Goal: Task Accomplishment & Management: Manage account settings

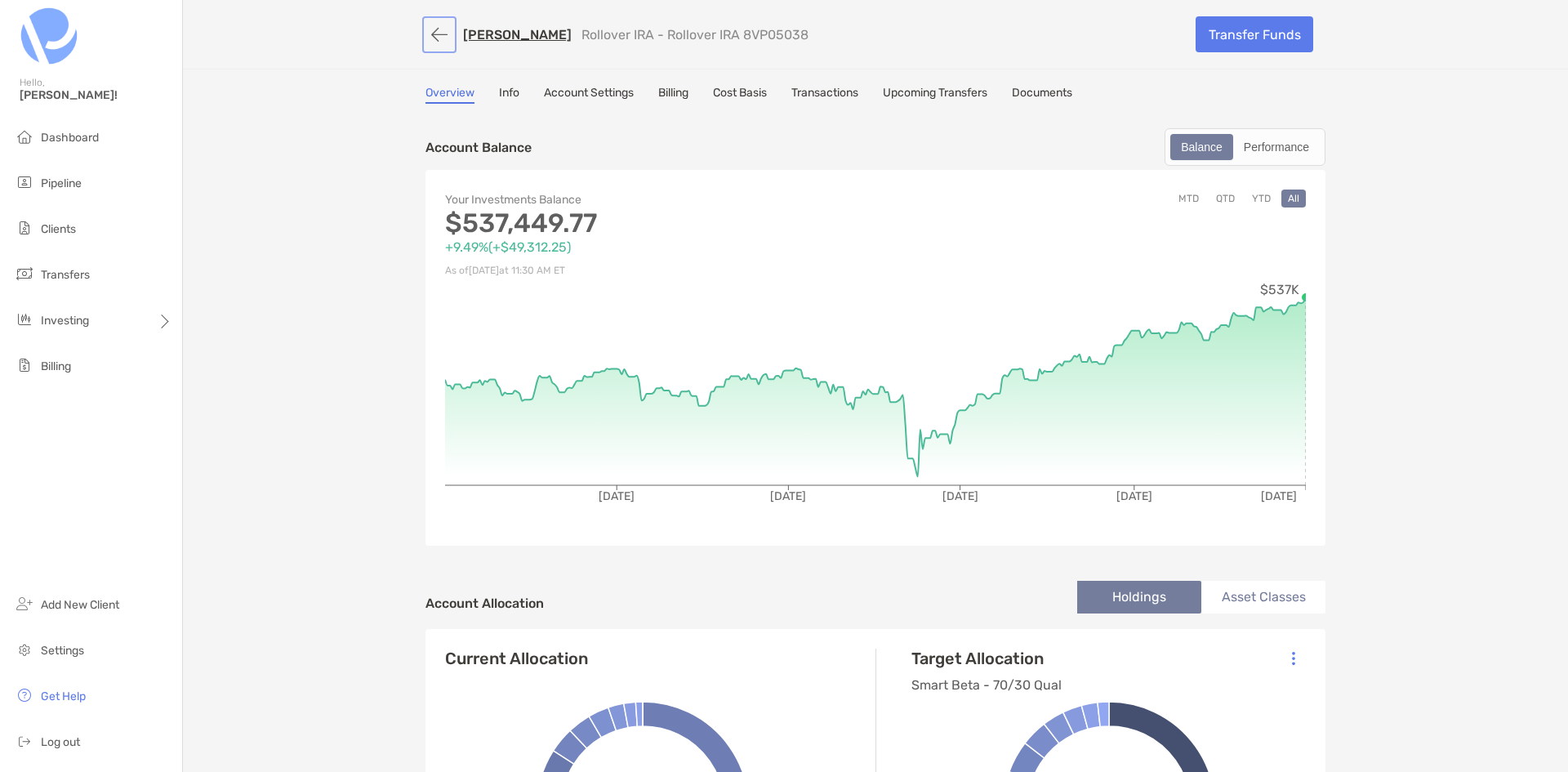
click at [431, 35] on button "button" at bounding box center [439, 34] width 27 height 30
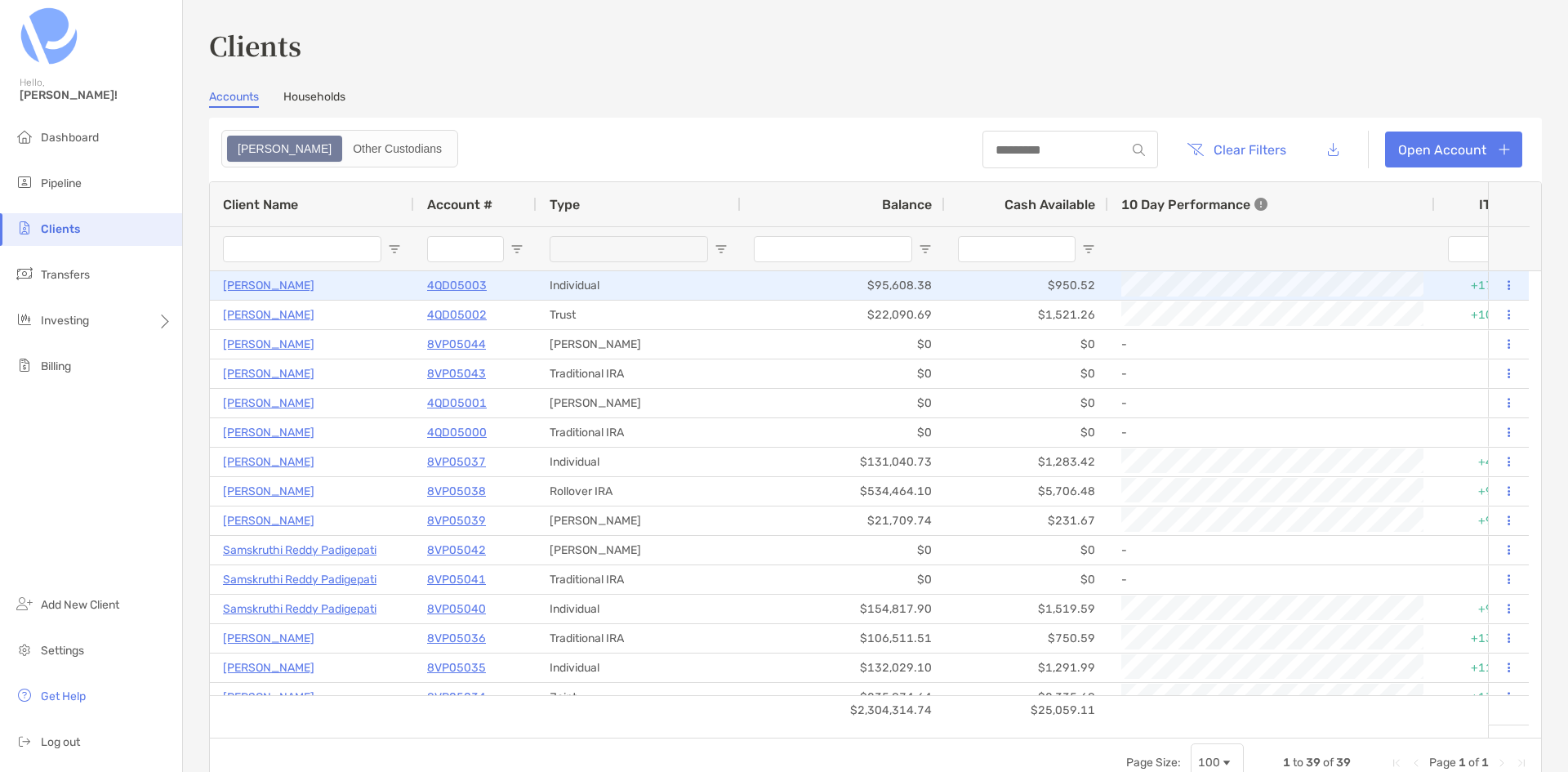
click at [451, 282] on p "4QD05003" at bounding box center [457, 285] width 60 height 21
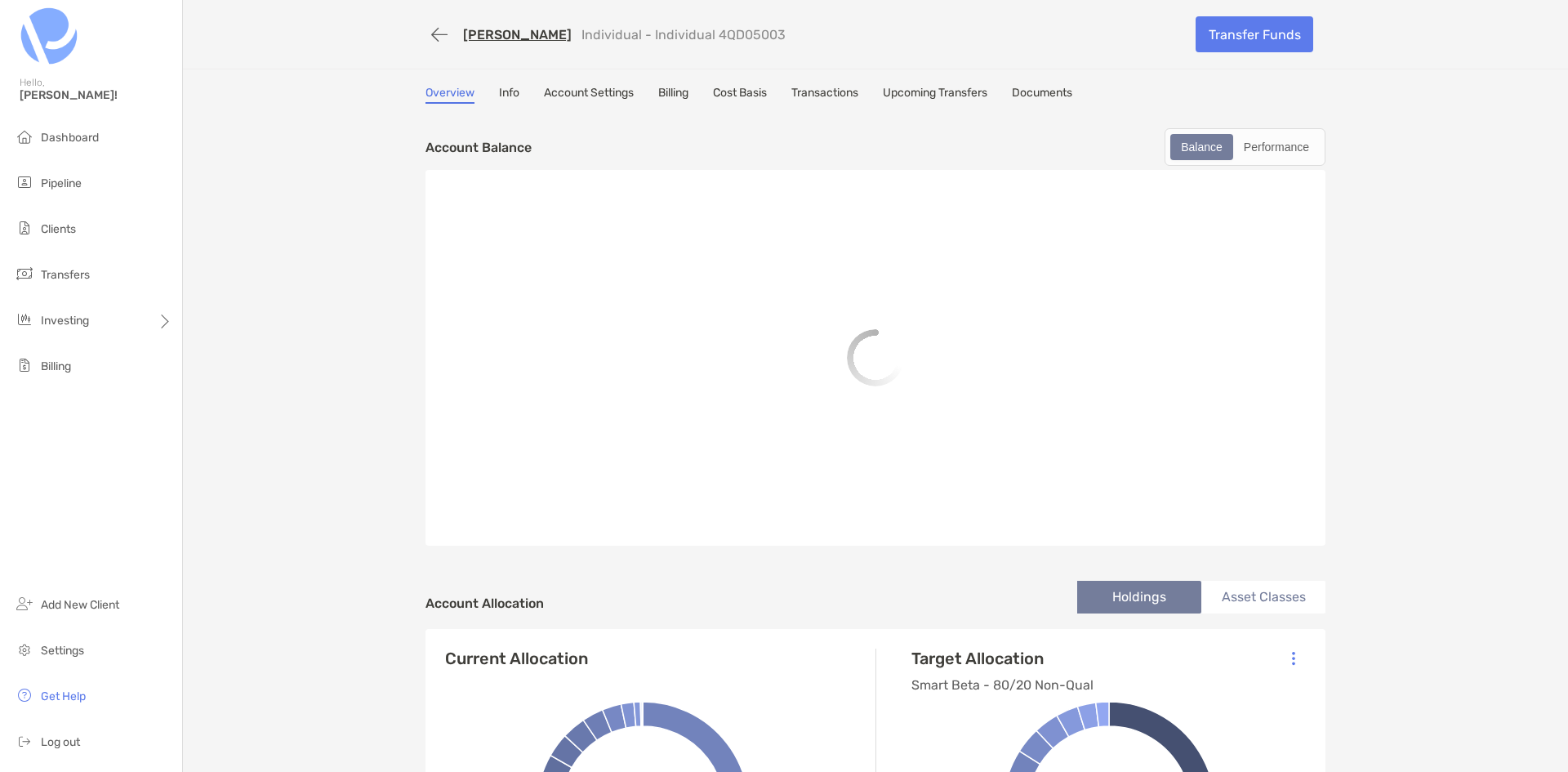
click at [509, 91] on link "Info" at bounding box center [510, 94] width 21 height 18
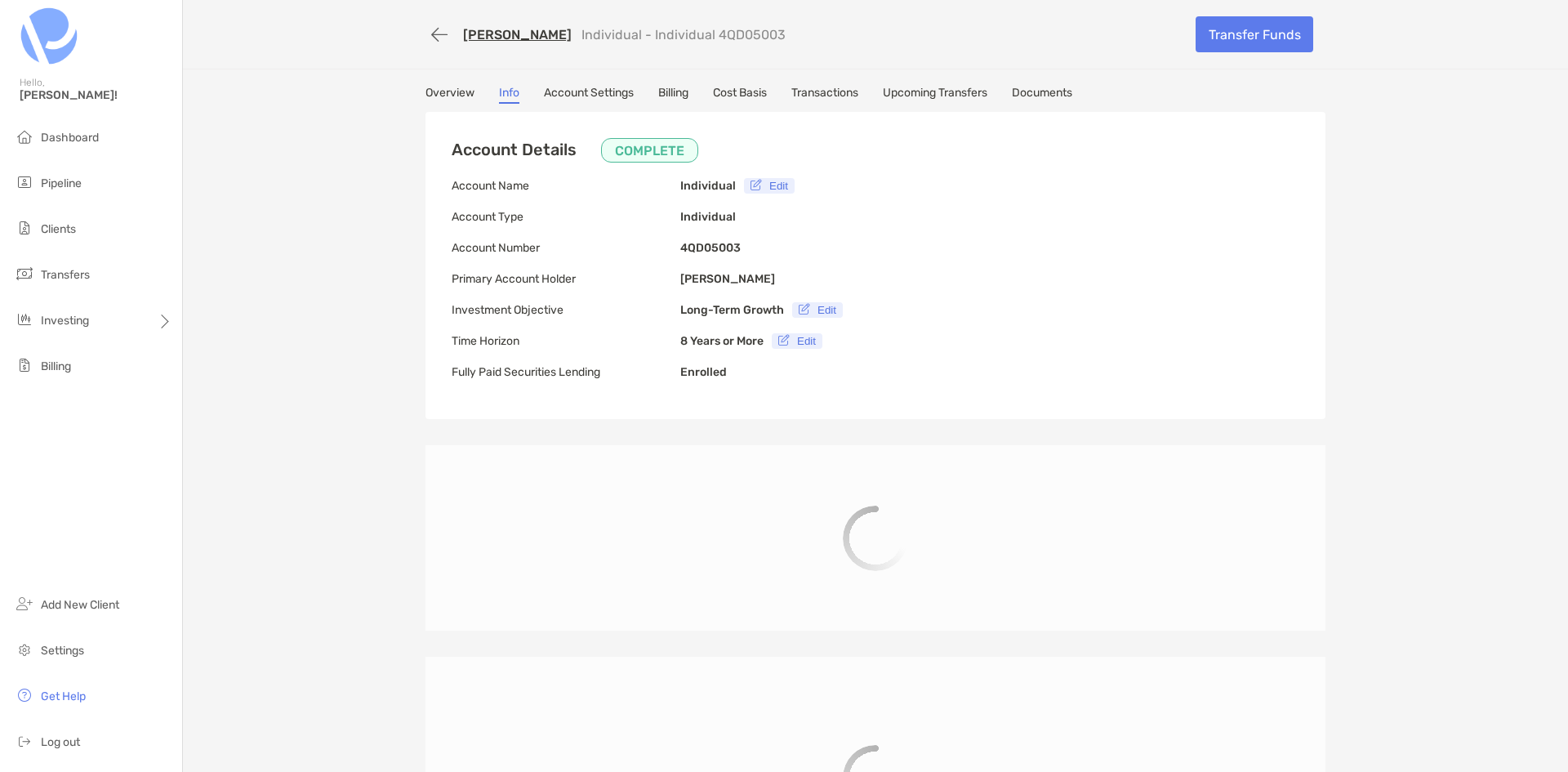
type input "**********"
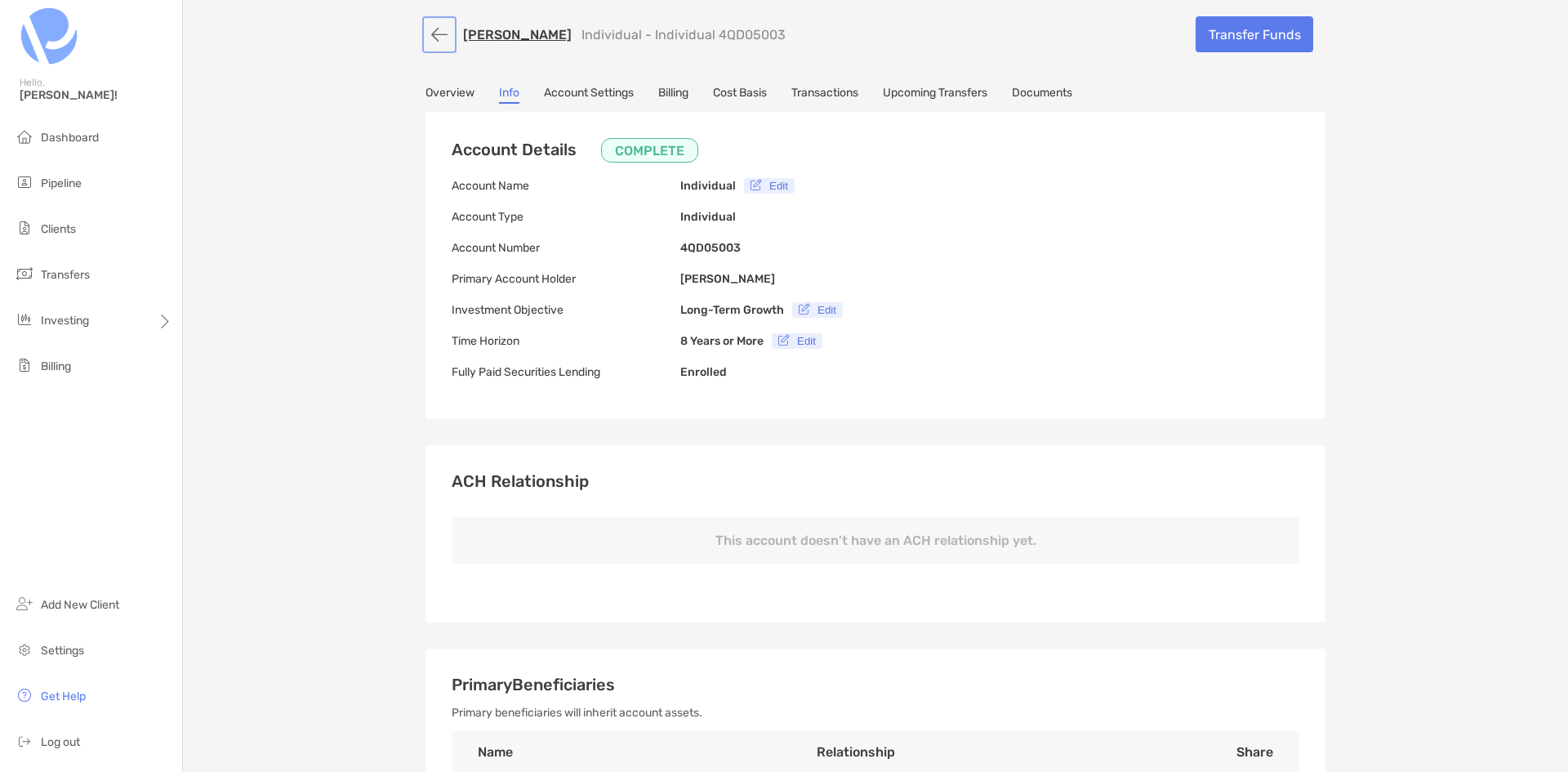
click at [430, 46] on button "button" at bounding box center [439, 34] width 27 height 30
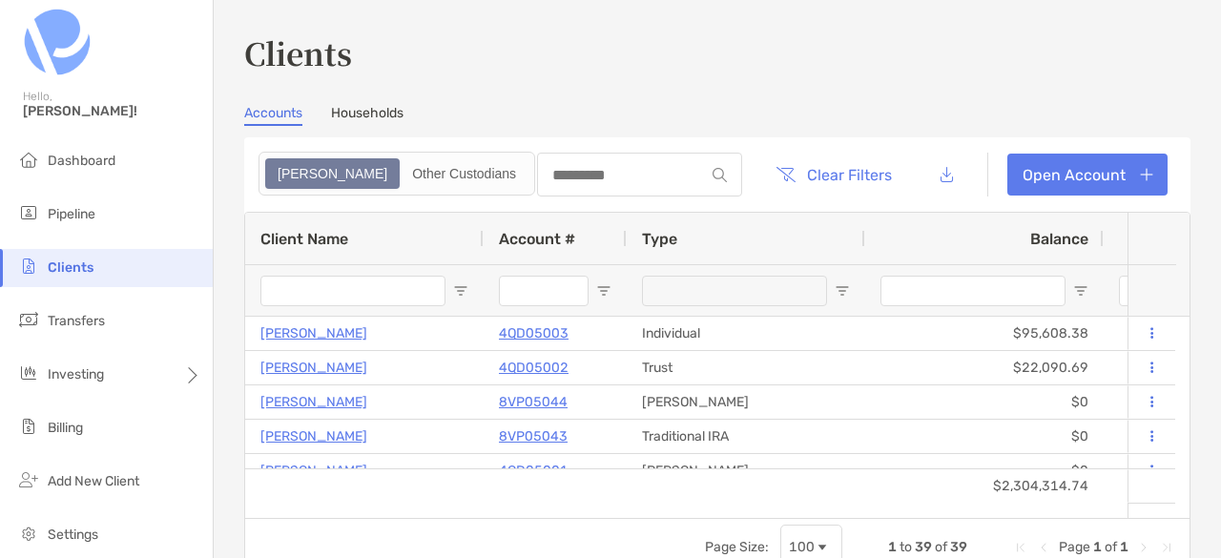
drag, startPoint x: 531, startPoint y: 365, endPoint x: 521, endPoint y: 106, distance: 259.7
click at [521, 106] on div "Accounts Households" at bounding box center [717, 115] width 946 height 21
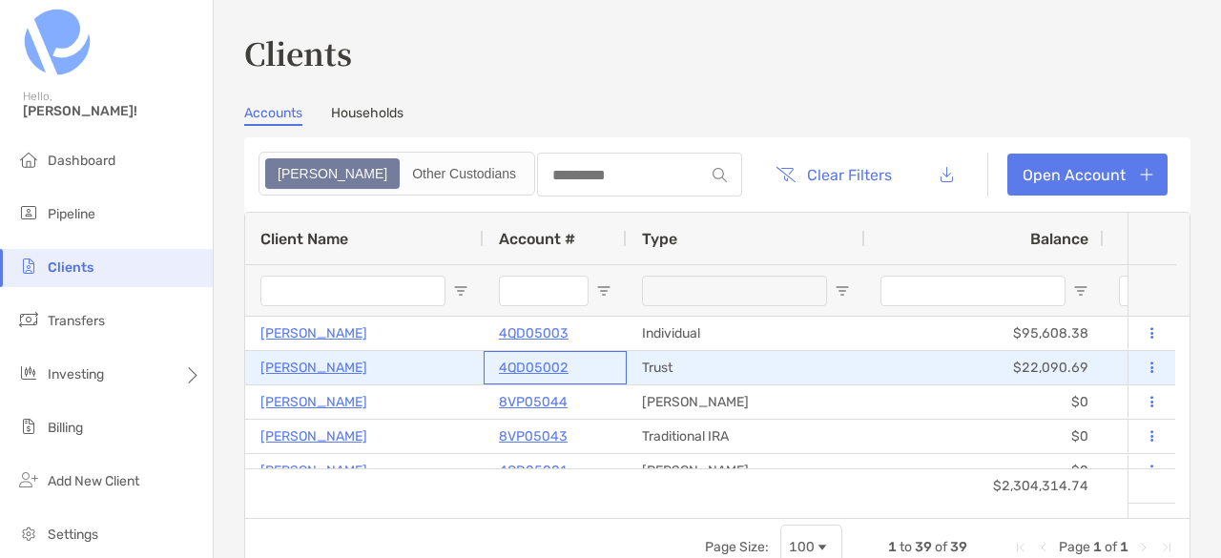
drag, startPoint x: 559, startPoint y: 366, endPoint x: 499, endPoint y: 369, distance: 60.2
click at [499, 369] on div "4QD05002" at bounding box center [555, 367] width 113 height 31
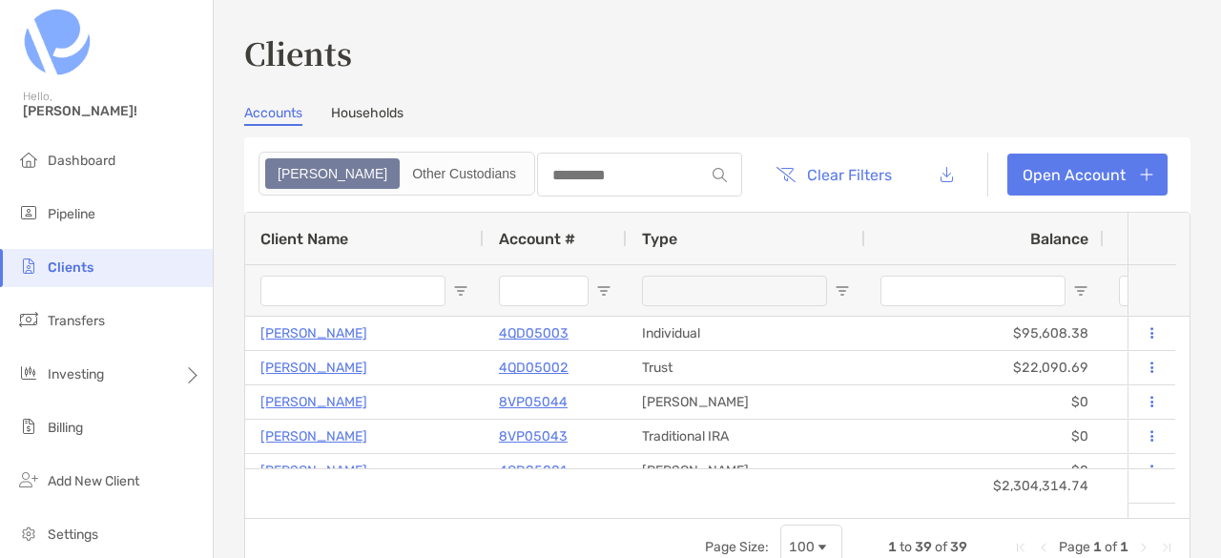
click at [565, 94] on div "Clients Accounts Households Zoe Other Custodians Clear Filters Open Account 1 t…" at bounding box center [717, 307] width 946 height 553
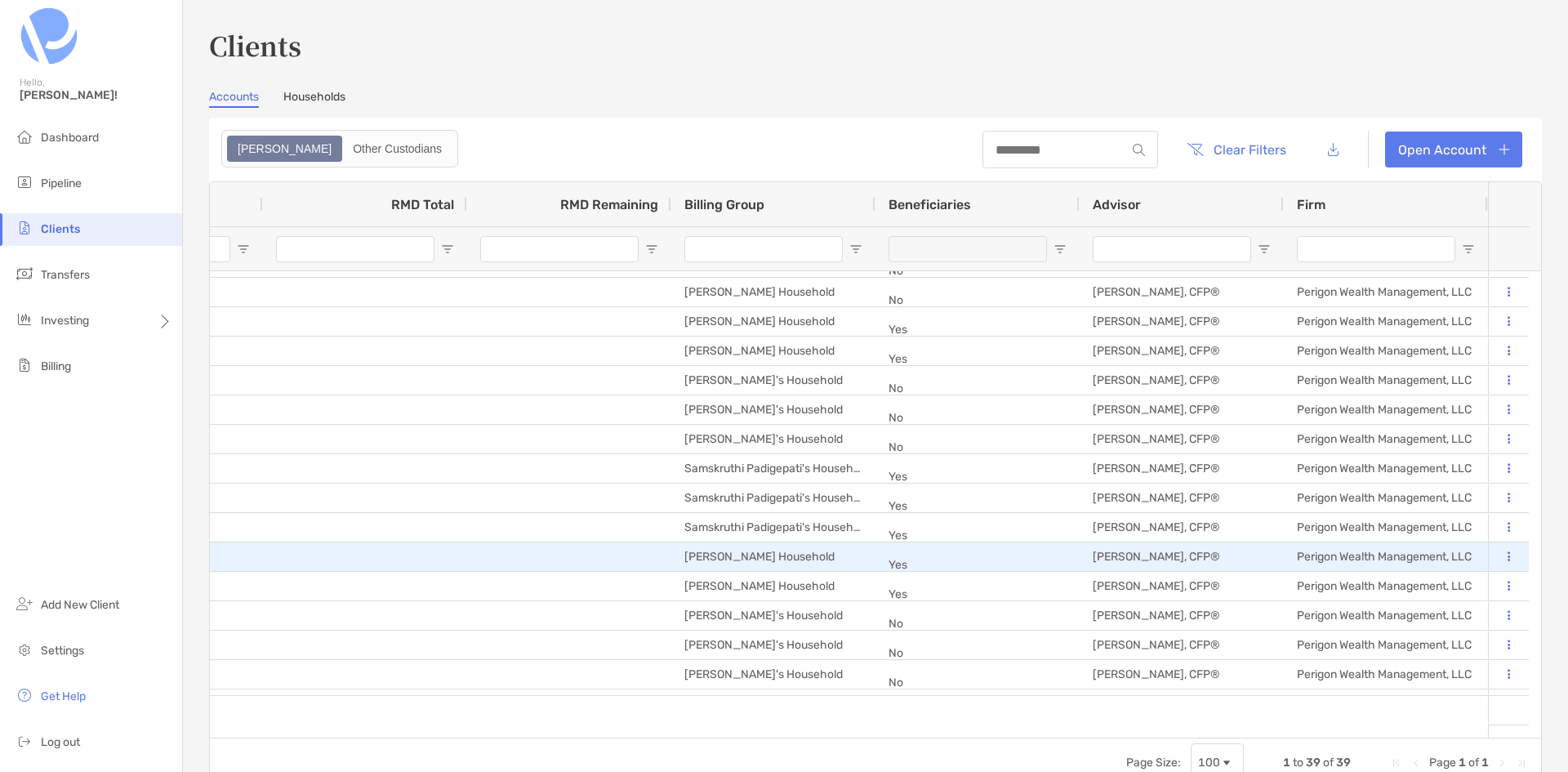
click at [1501, 553] on button at bounding box center [1508, 557] width 15 height 16
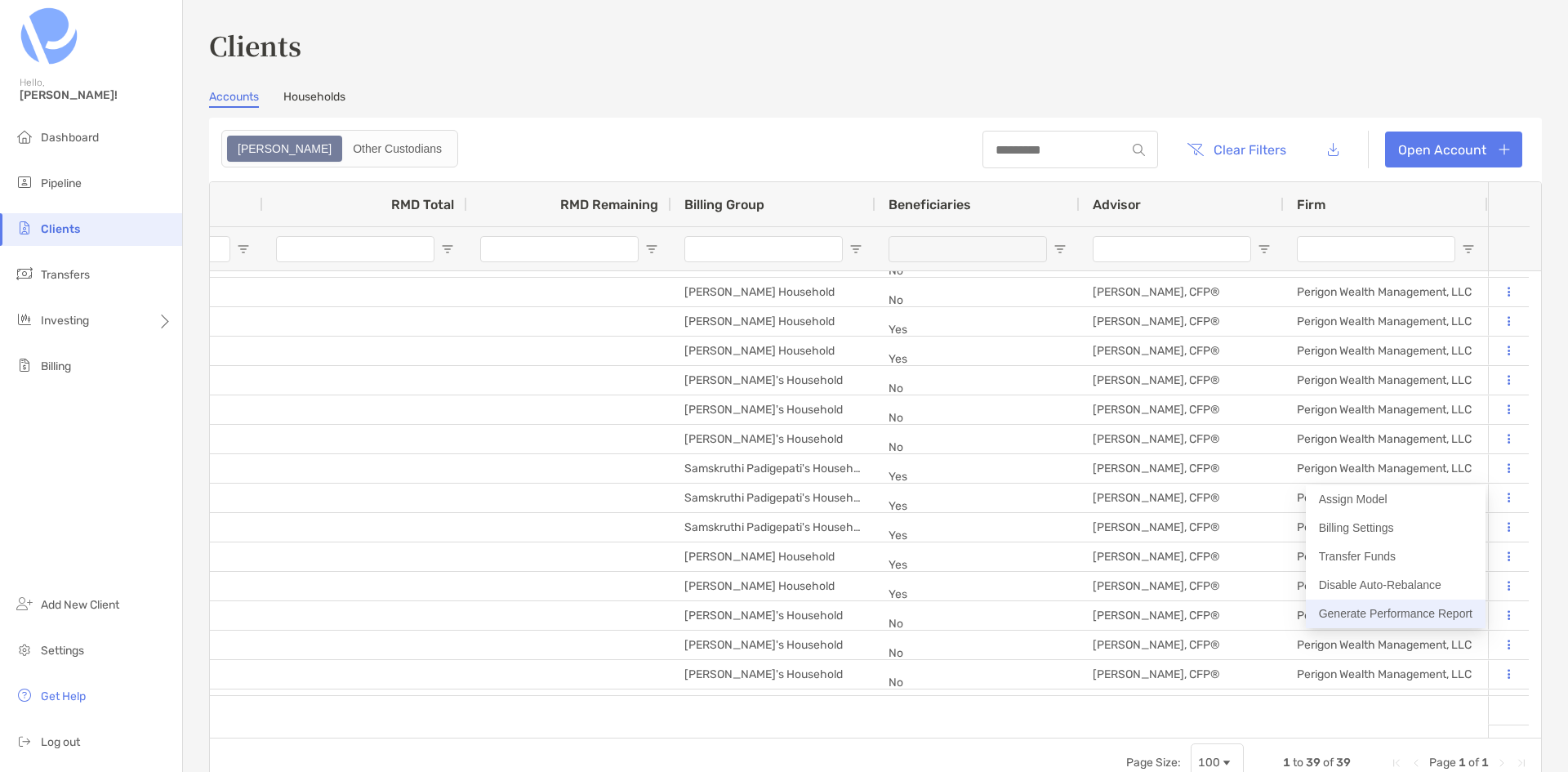
click at [1429, 612] on button "Generate Performance Report" at bounding box center [1396, 613] width 180 height 28
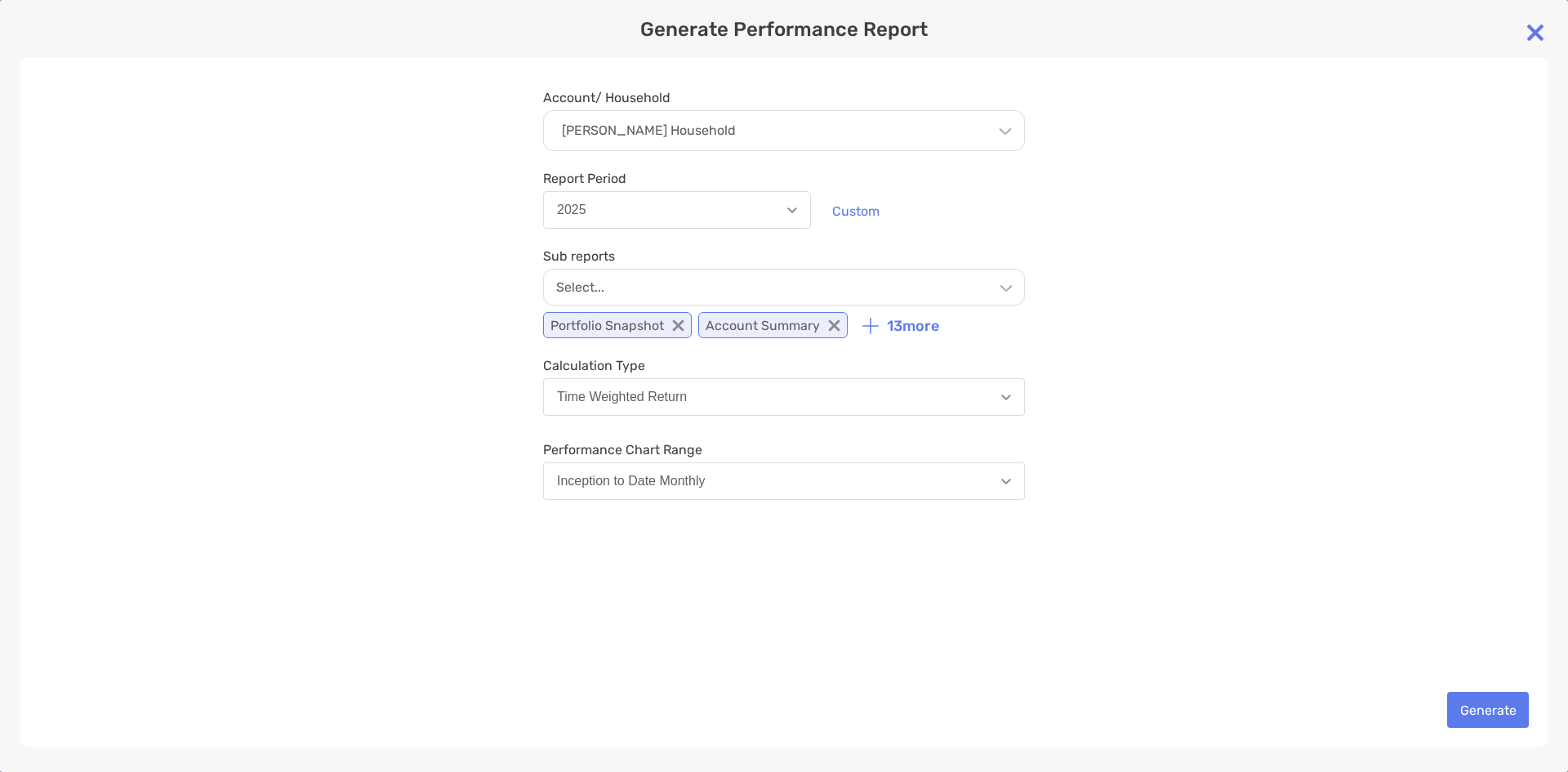
click at [879, 326] on div "13 more" at bounding box center [901, 322] width 77 height 33
click at [895, 326] on p "13 more" at bounding box center [913, 326] width 52 height 17
click at [932, 291] on div "Select..." at bounding box center [784, 287] width 482 height 37
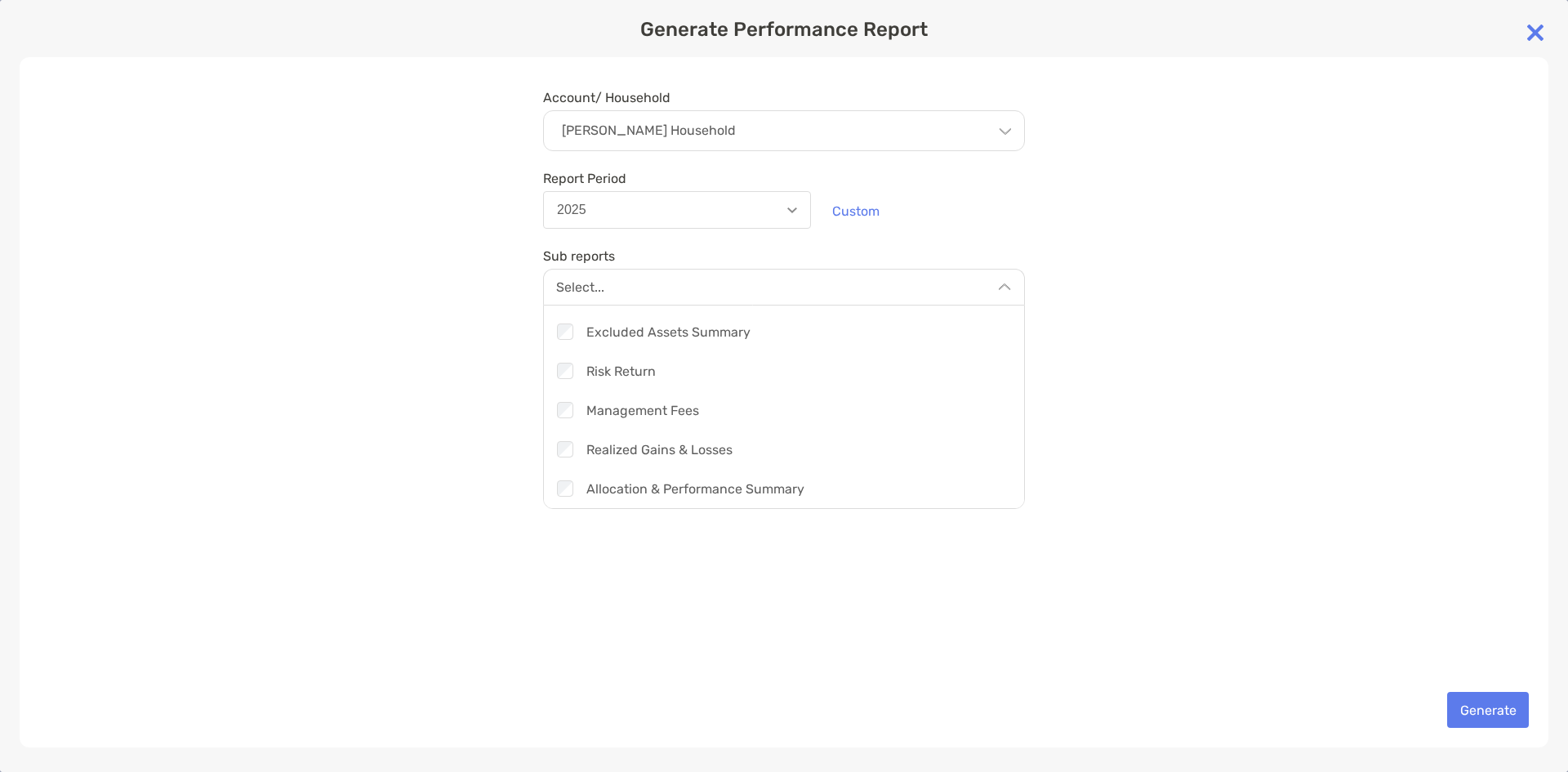
click at [1094, 487] on div "Account/ Household [PERSON_NAME] Household Household [PERSON_NAME] Household Ac…" at bounding box center [784, 403] width 1529 height 691
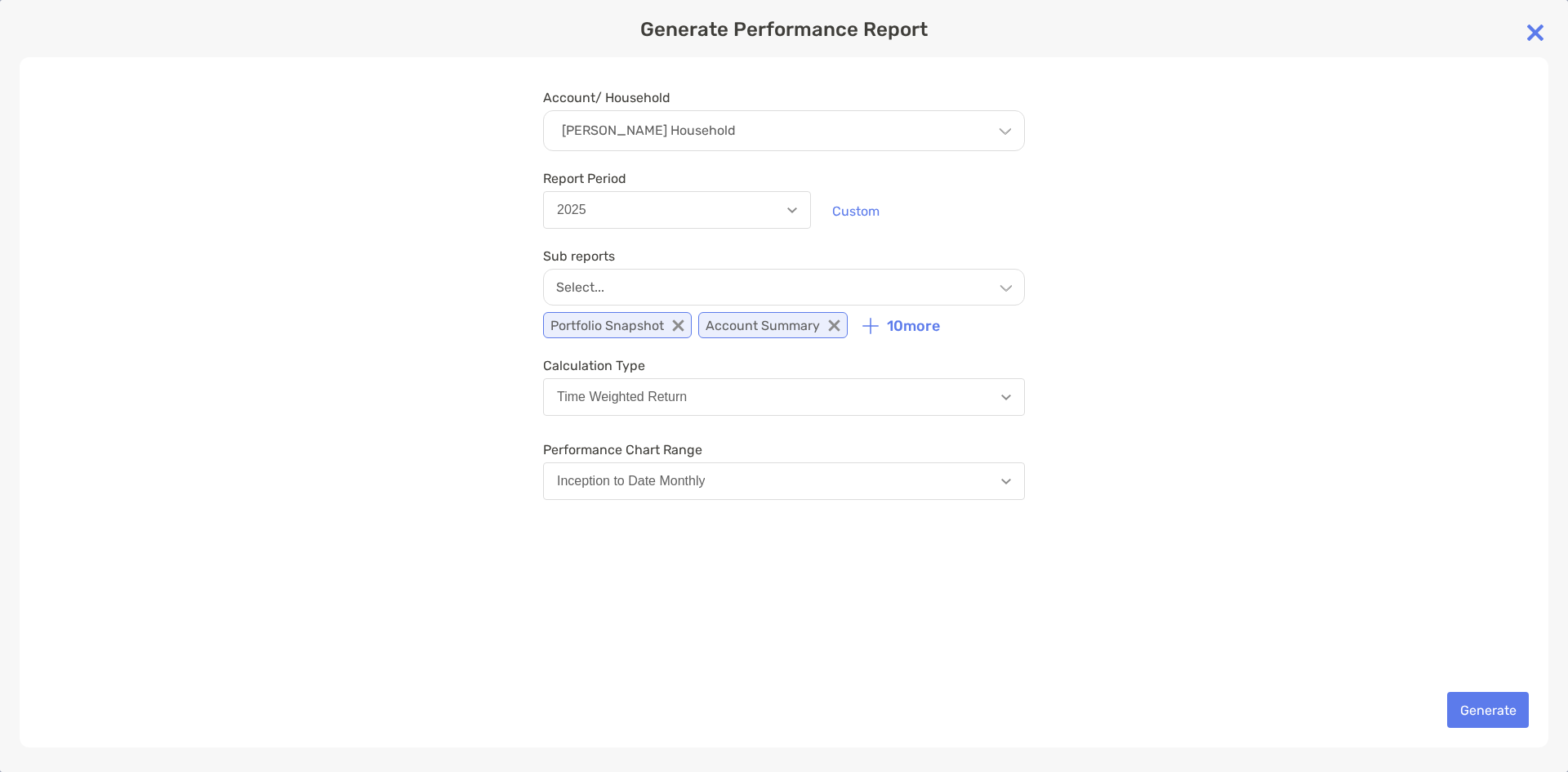
click at [797, 221] on button "2025" at bounding box center [677, 210] width 268 height 38
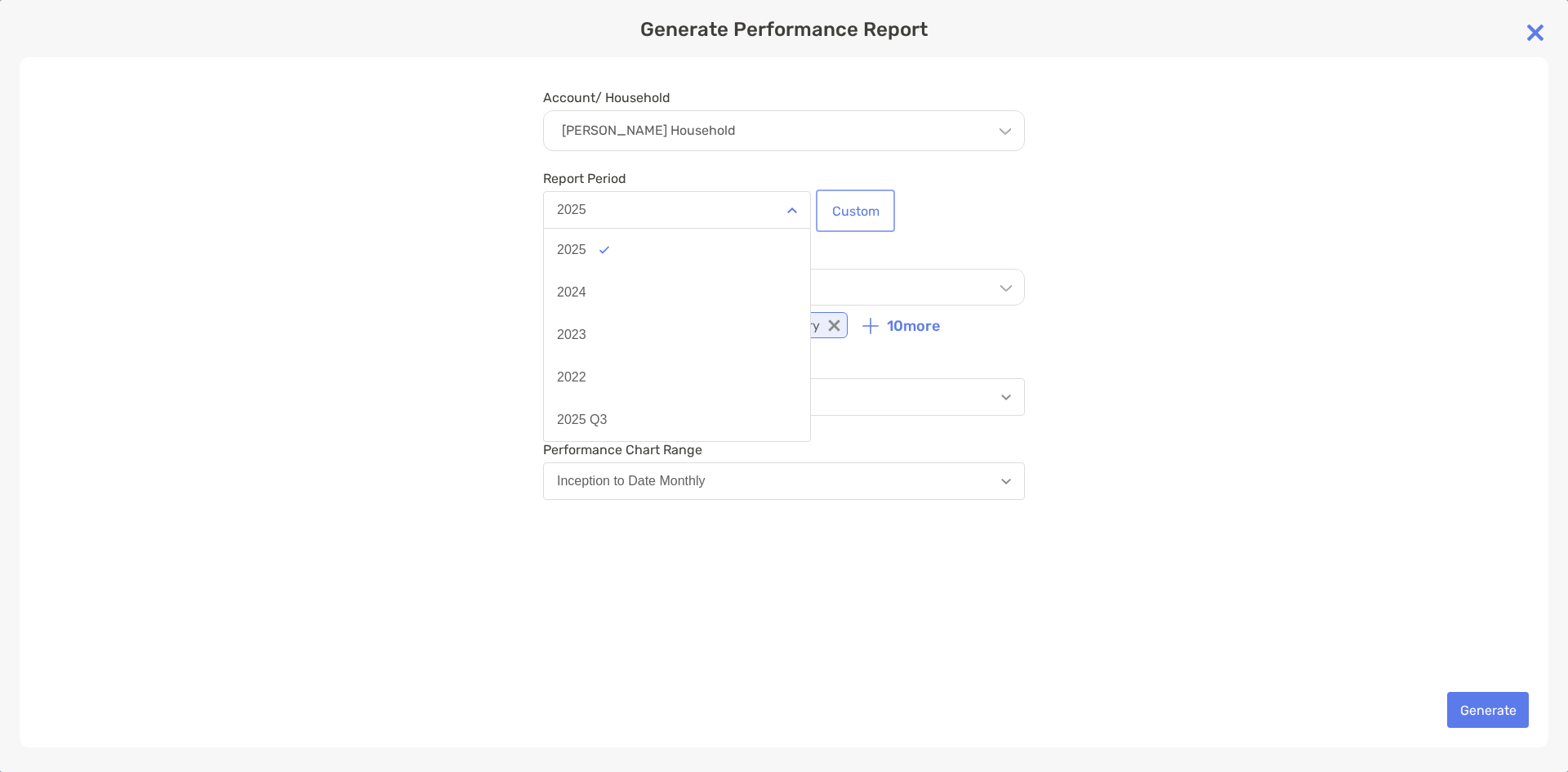
click at [849, 220] on button "Custom" at bounding box center [856, 211] width 73 height 36
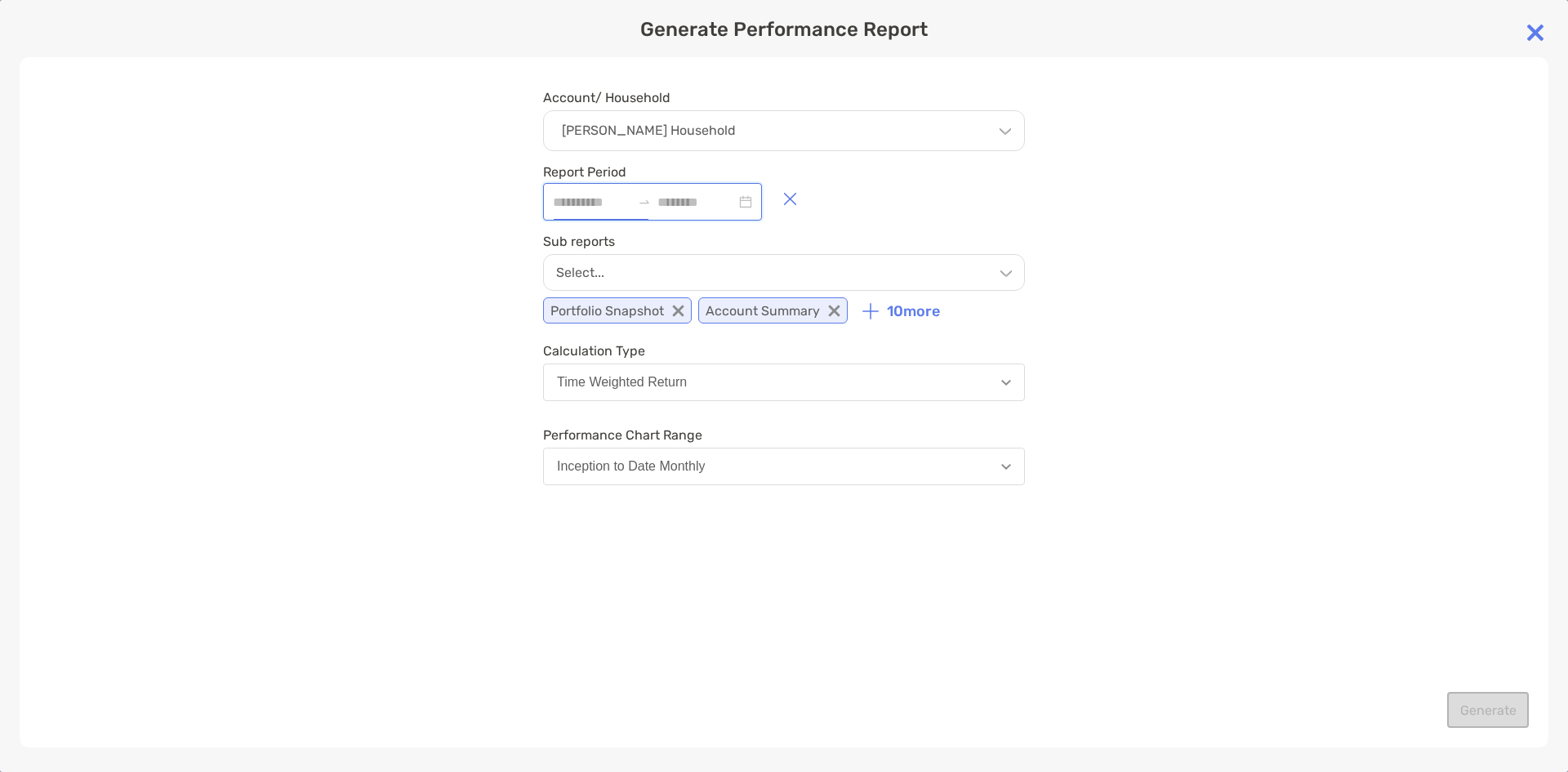
click at [615, 210] on input at bounding box center [593, 202] width 79 height 21
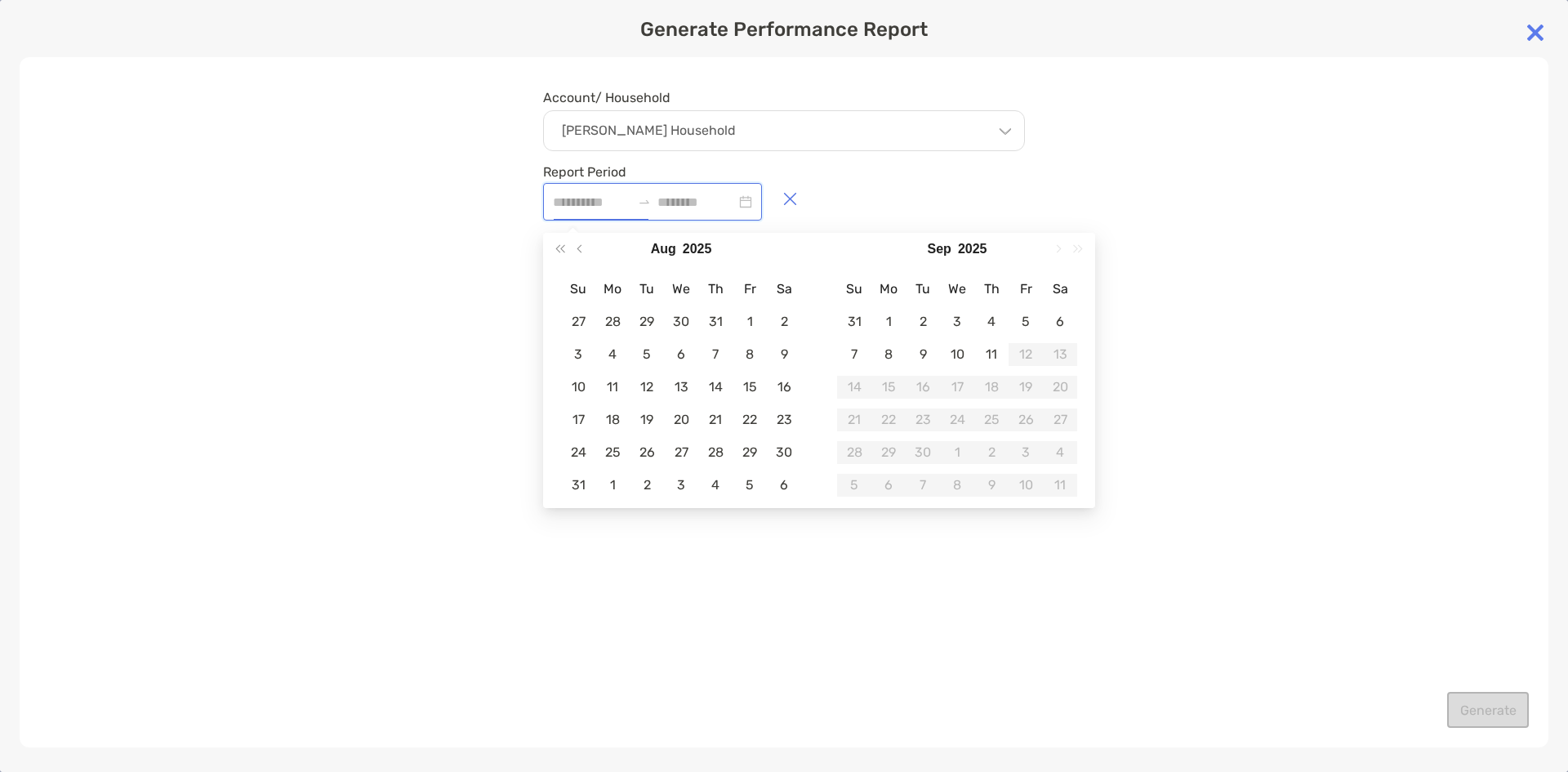
type input "**********"
click at [885, 201] on div "Report Period" at bounding box center [784, 193] width 482 height 57
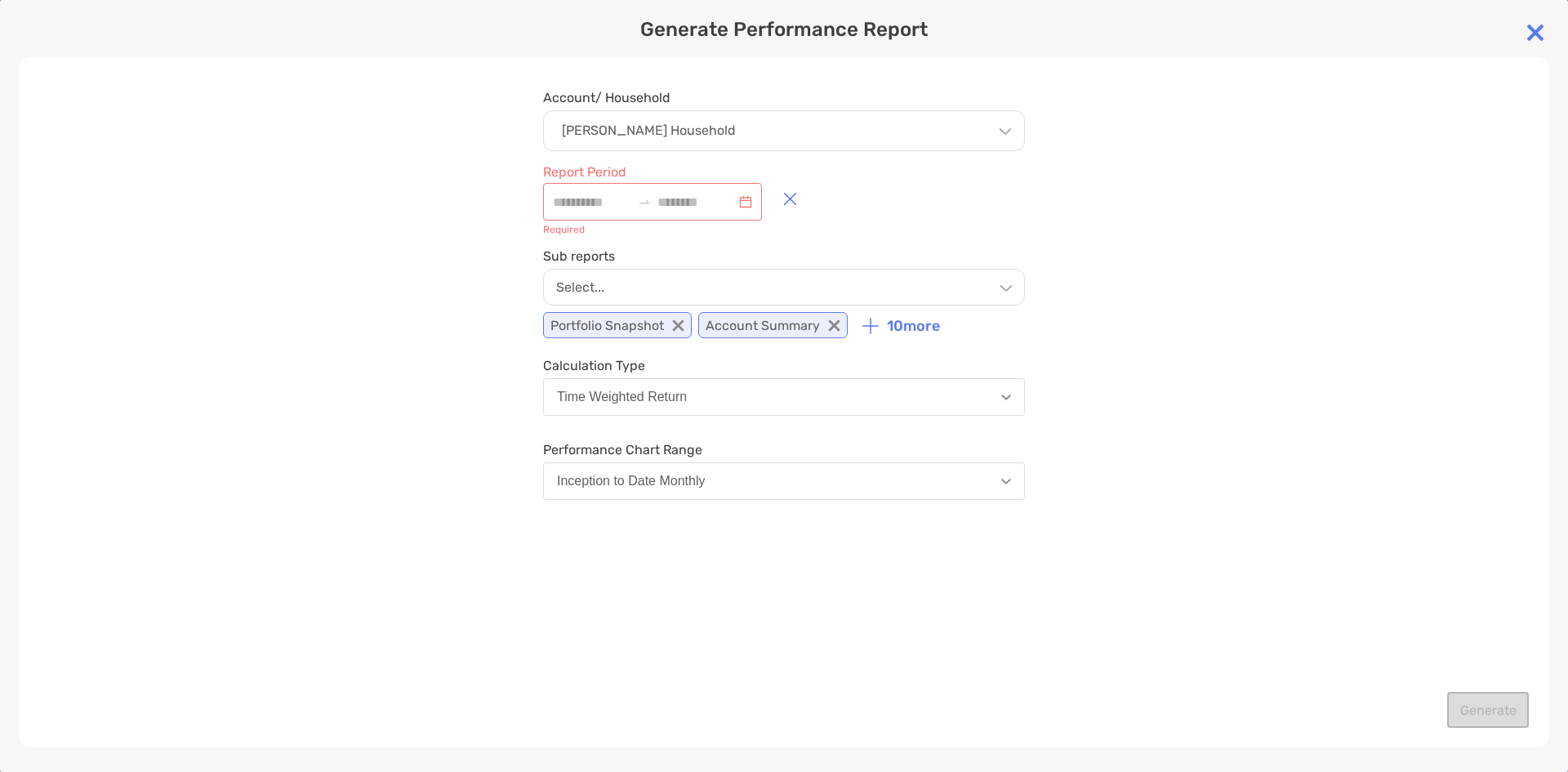
click at [860, 482] on button "Inception to Date Monthly" at bounding box center [784, 482] width 482 height 38
click at [1536, 27] on img at bounding box center [1535, 33] width 33 height 33
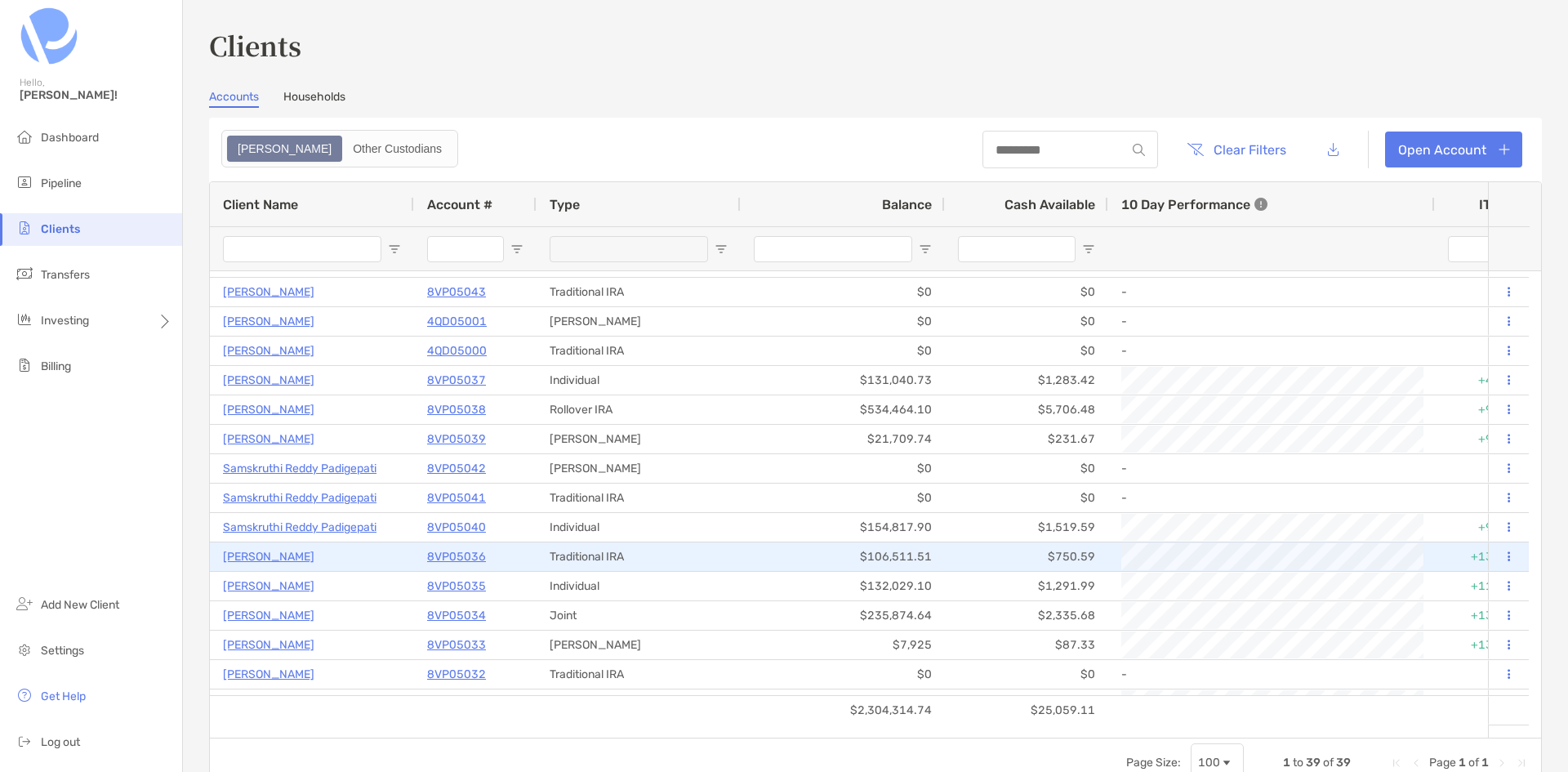
click at [438, 551] on p "8VP05036" at bounding box center [456, 557] width 59 height 21
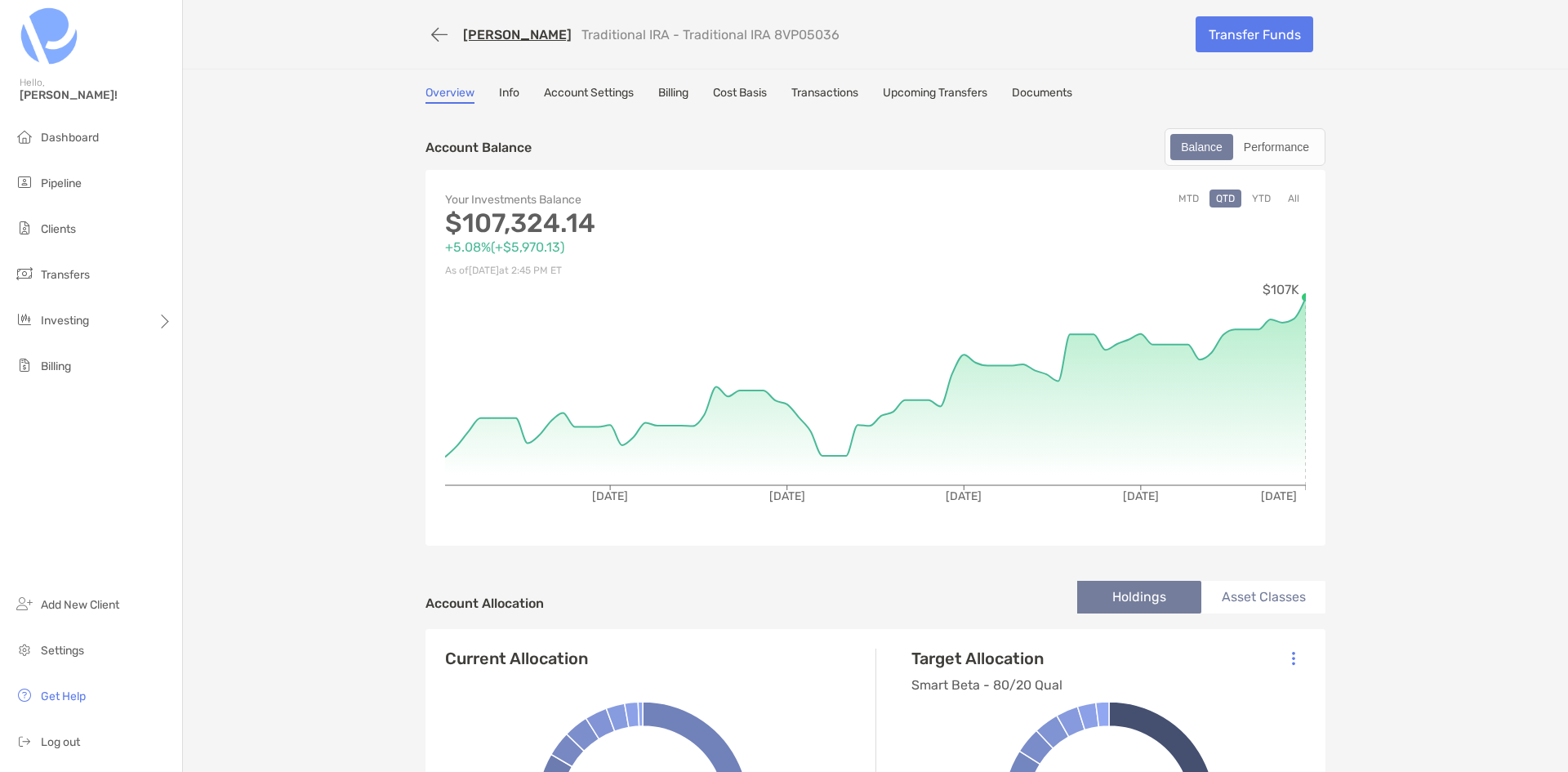
click at [1284, 198] on button "All" at bounding box center [1294, 198] width 25 height 18
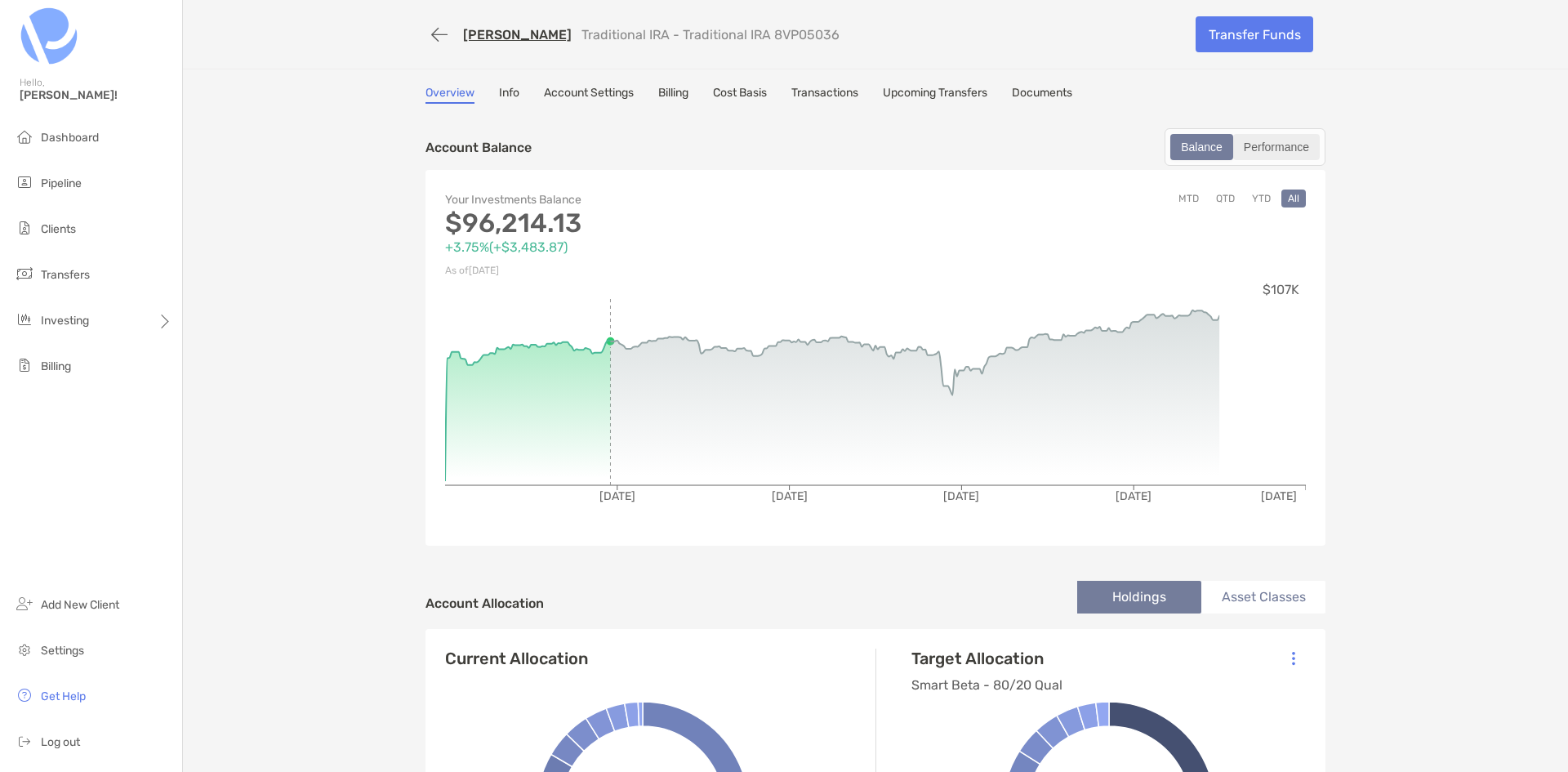
click at [1258, 153] on div "Performance" at bounding box center [1276, 147] width 83 height 23
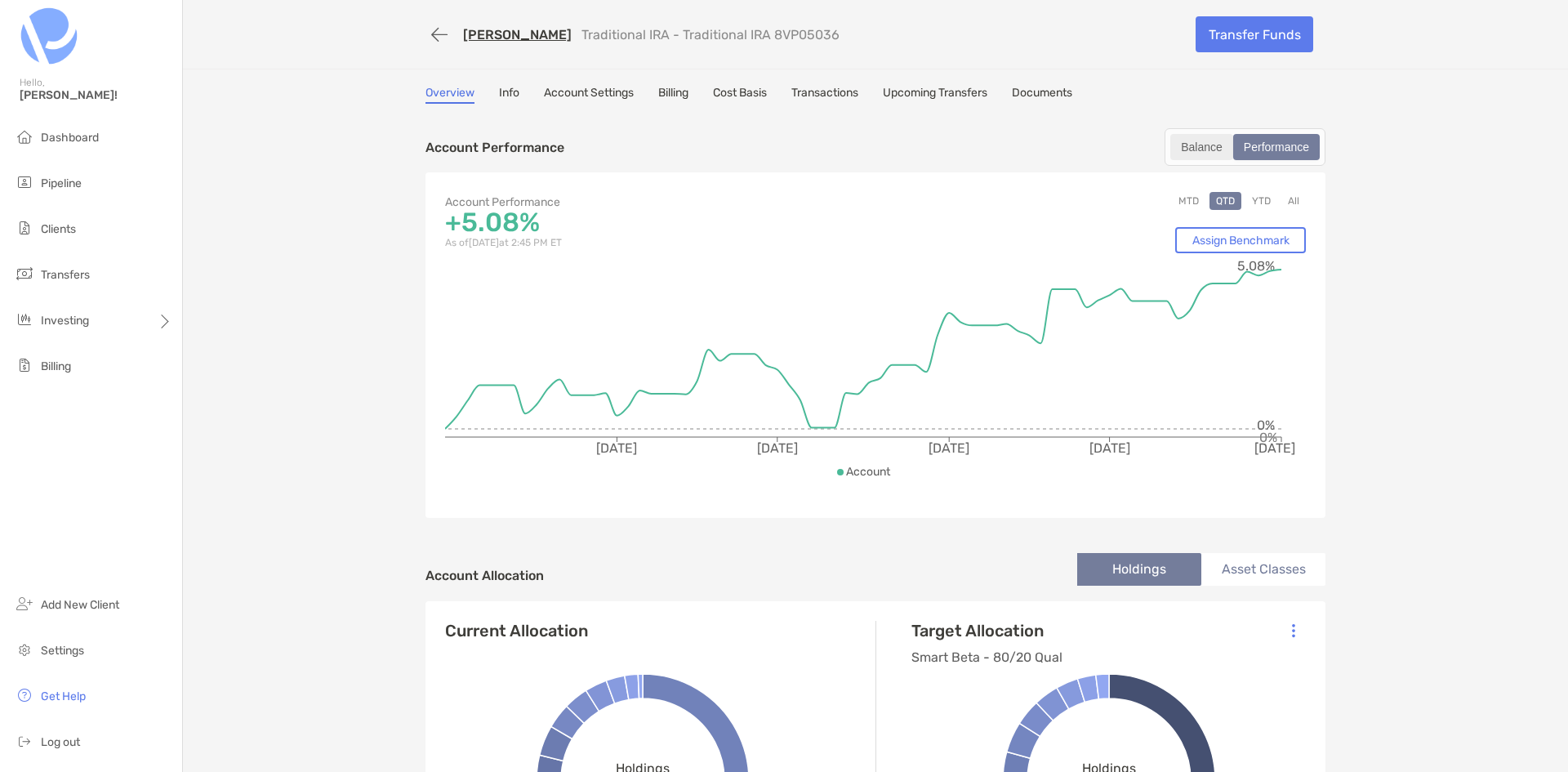
click at [1195, 147] on div "Balance" at bounding box center [1202, 147] width 60 height 23
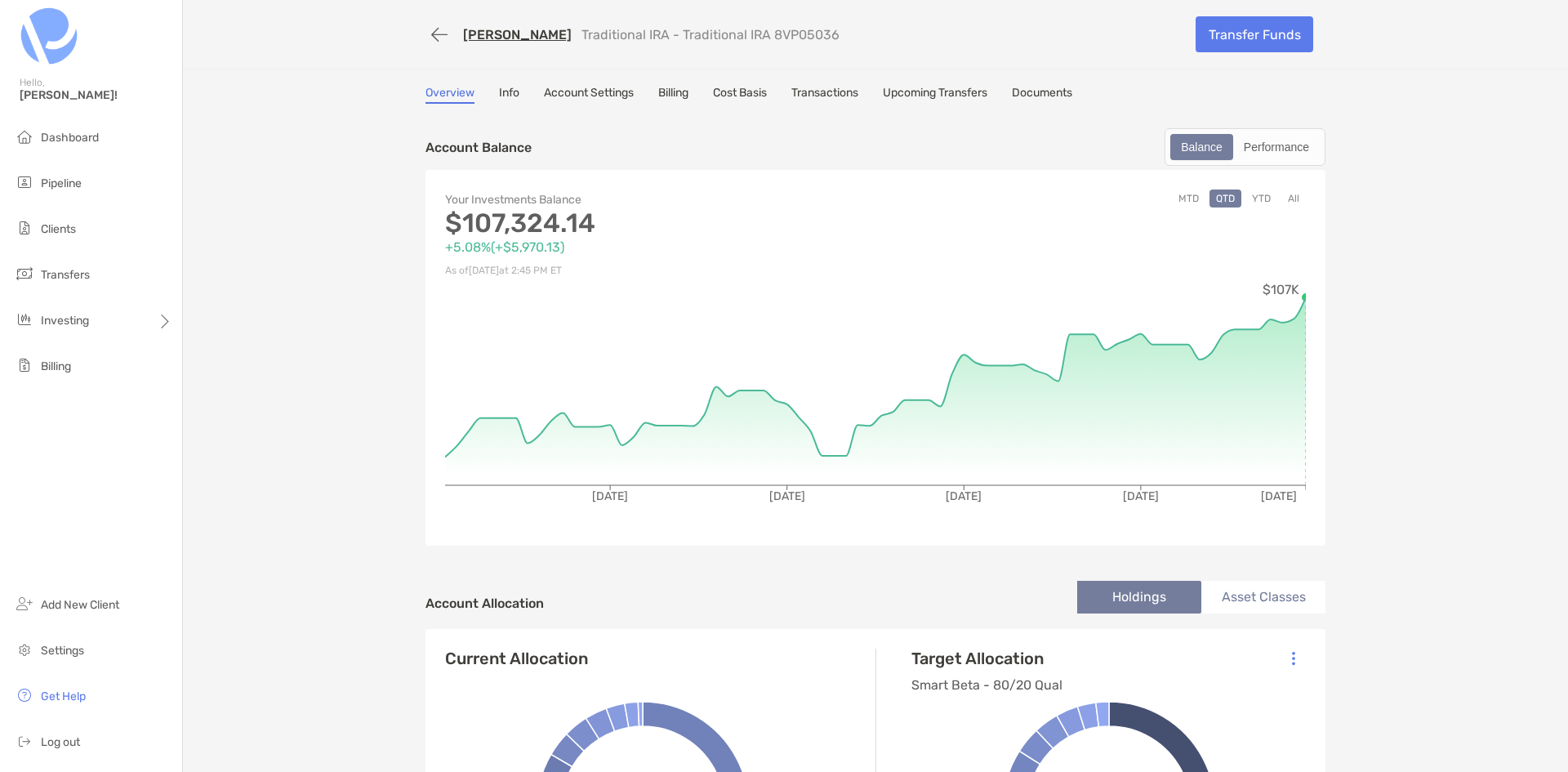
click at [1287, 201] on button "All" at bounding box center [1294, 198] width 25 height 18
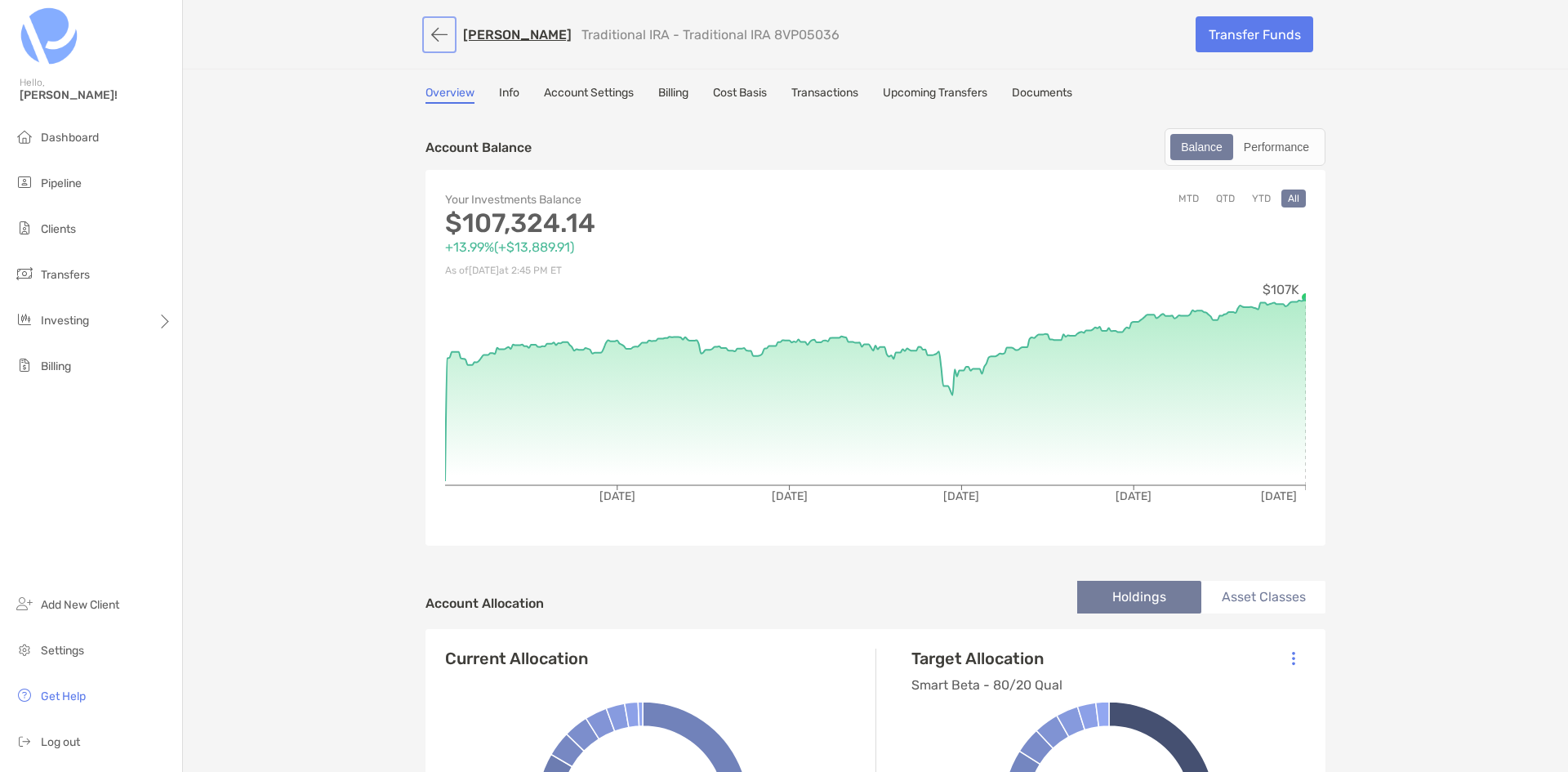
click at [426, 34] on button "button" at bounding box center [439, 34] width 27 height 30
